Goal: Task Accomplishment & Management: Manage account settings

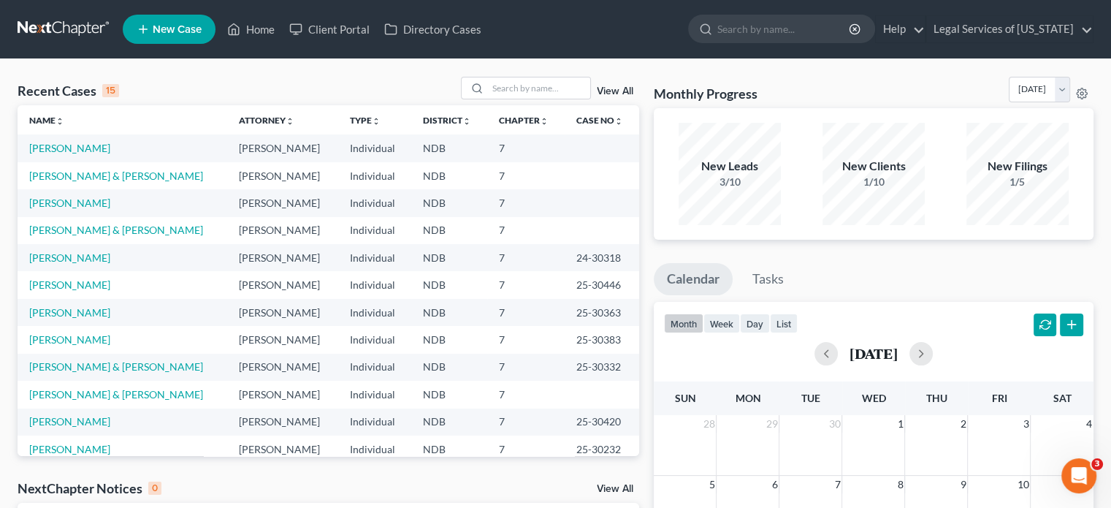
click at [1108, 96] on div "Recent Cases 15 View All Name unfold_more expand_more expand_less Attorney unfo…" at bounding box center [555, 438] width 1111 height 759
click at [1049, 26] on link "Legal Services of [US_STATE]" at bounding box center [1010, 29] width 167 height 26
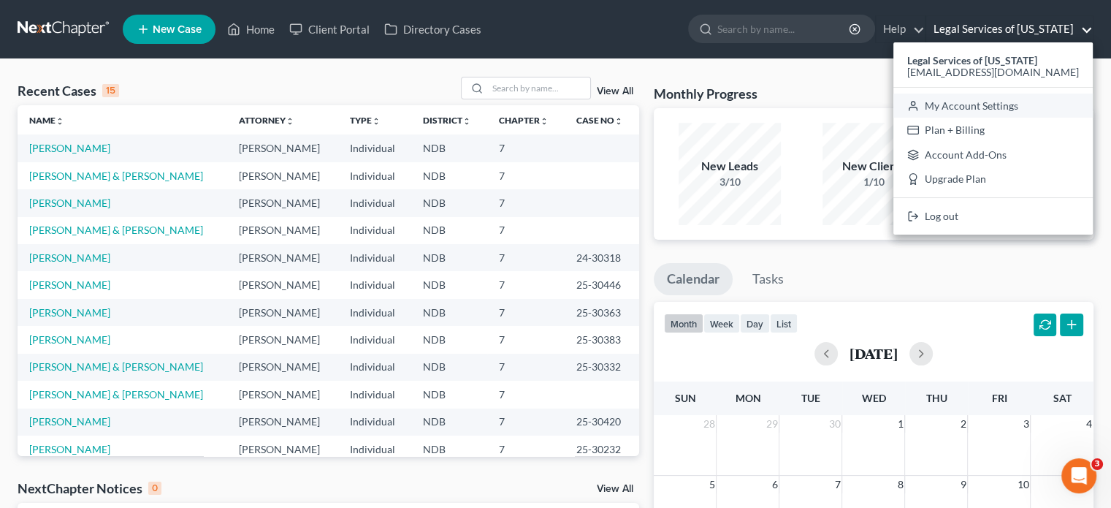
click at [1014, 110] on link "My Account Settings" at bounding box center [993, 106] width 199 height 25
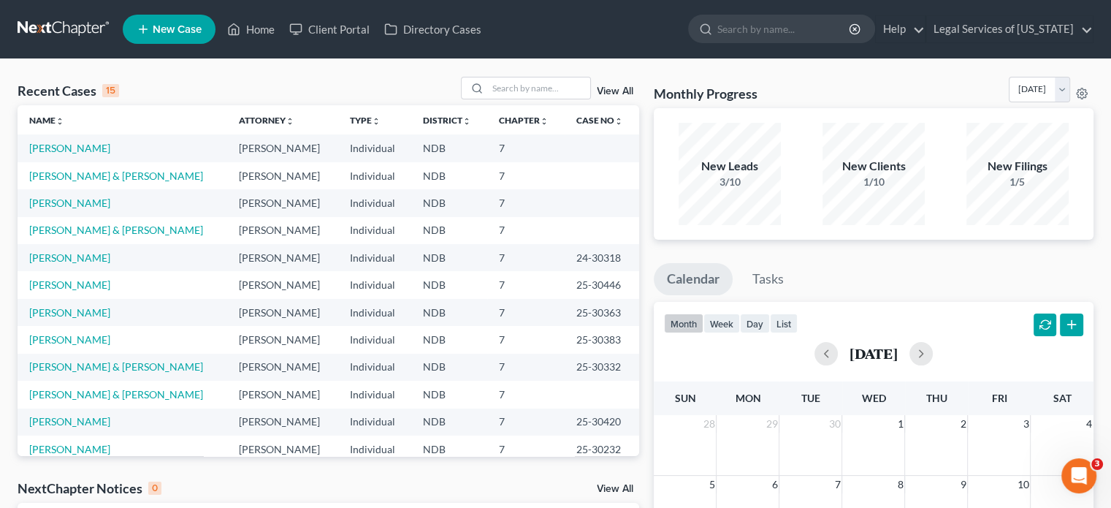
select select "60"
select select "23"
select select "29"
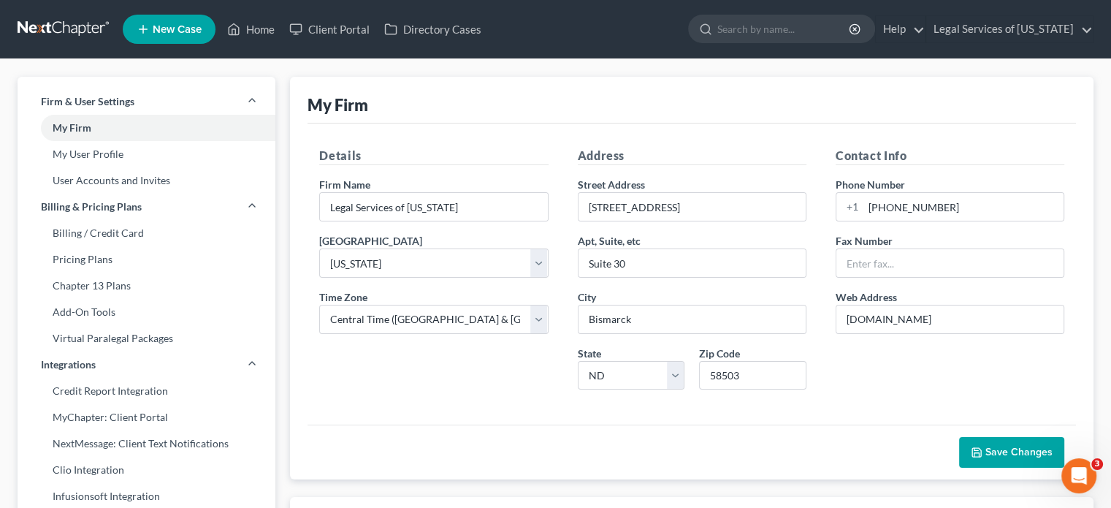
click at [158, 152] on link "My User Profile" at bounding box center [147, 154] width 258 height 26
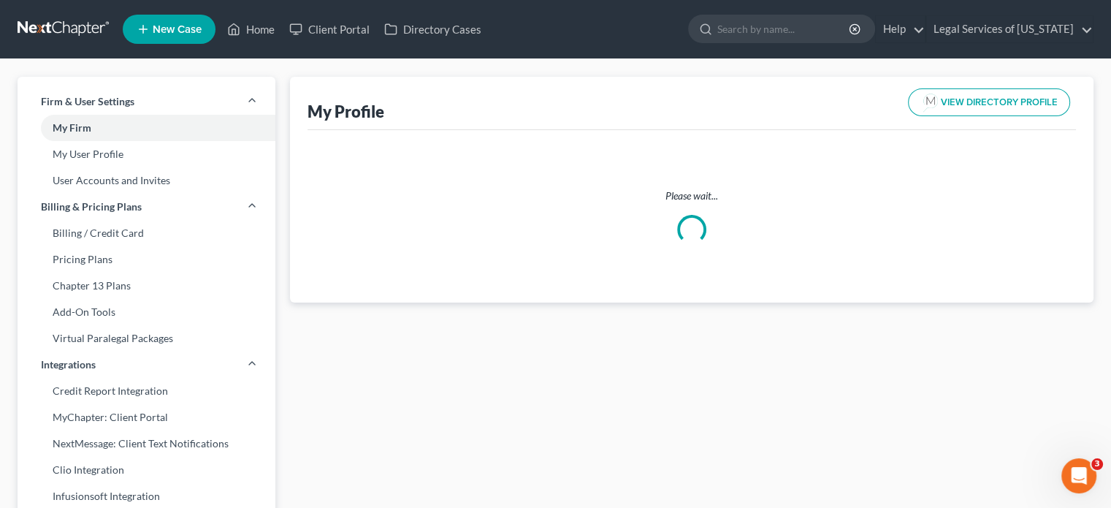
select select "29"
select select "60"
select select "attorney"
select select "0"
